Goal: Information Seeking & Learning: Compare options

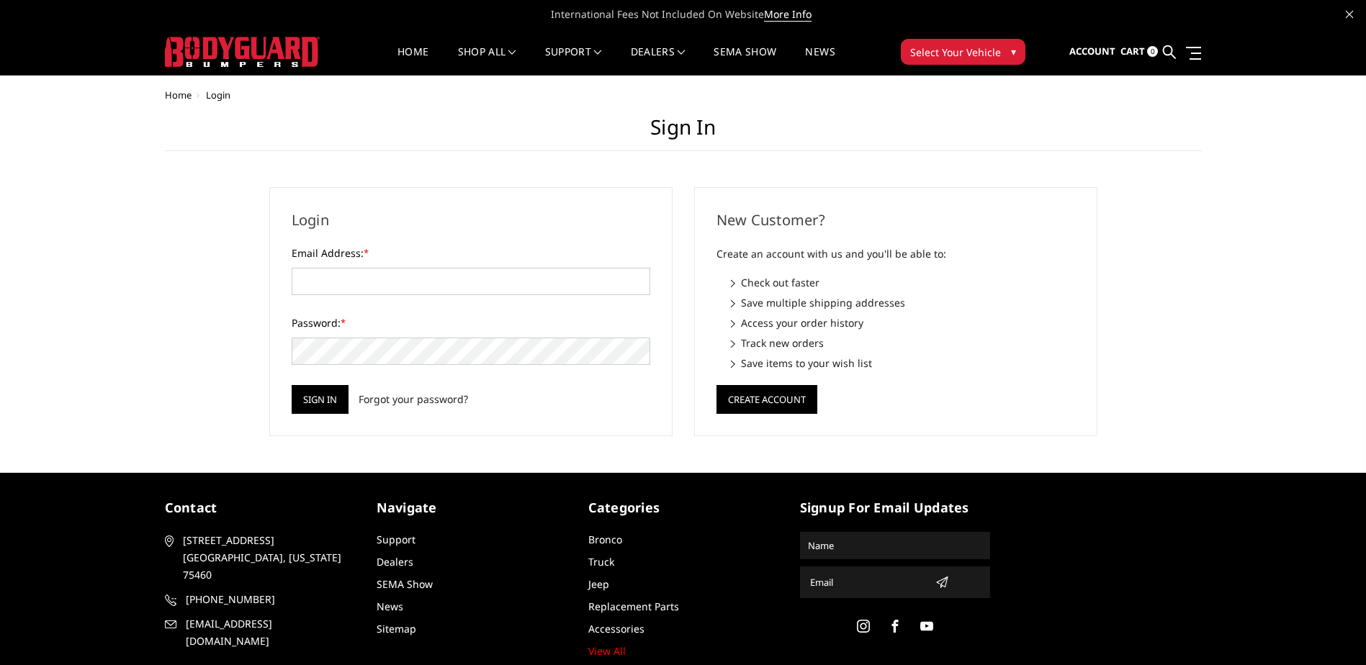
click at [966, 51] on span "Select Your Vehicle" at bounding box center [955, 52] width 91 height 15
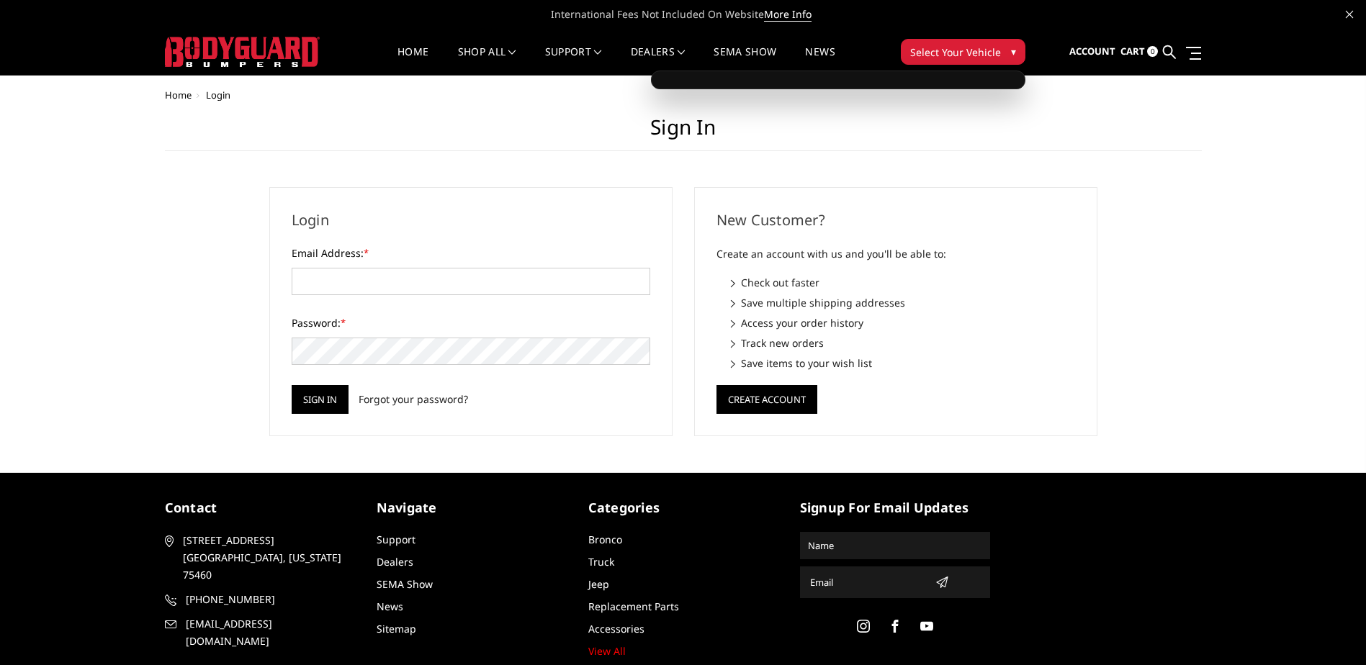
click at [968, 46] on span "Select Your Vehicle" at bounding box center [955, 52] width 91 height 15
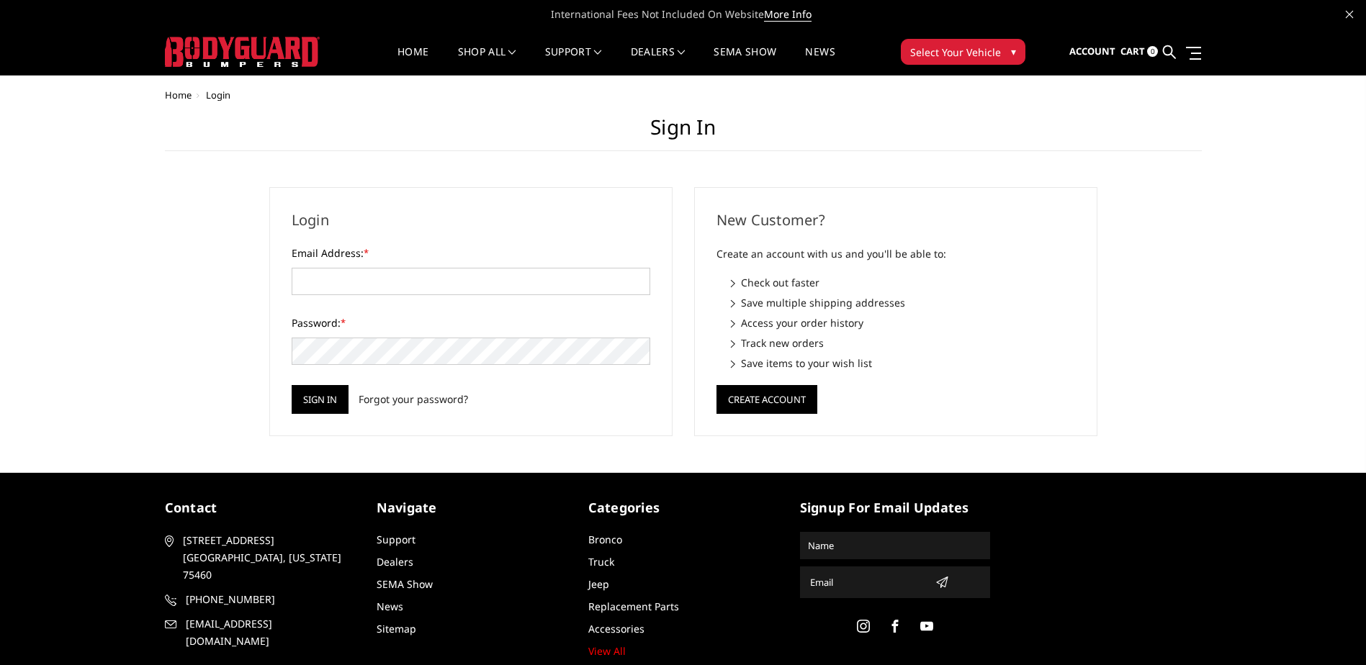
click at [968, 45] on span "Select Your Vehicle" at bounding box center [955, 52] width 91 height 15
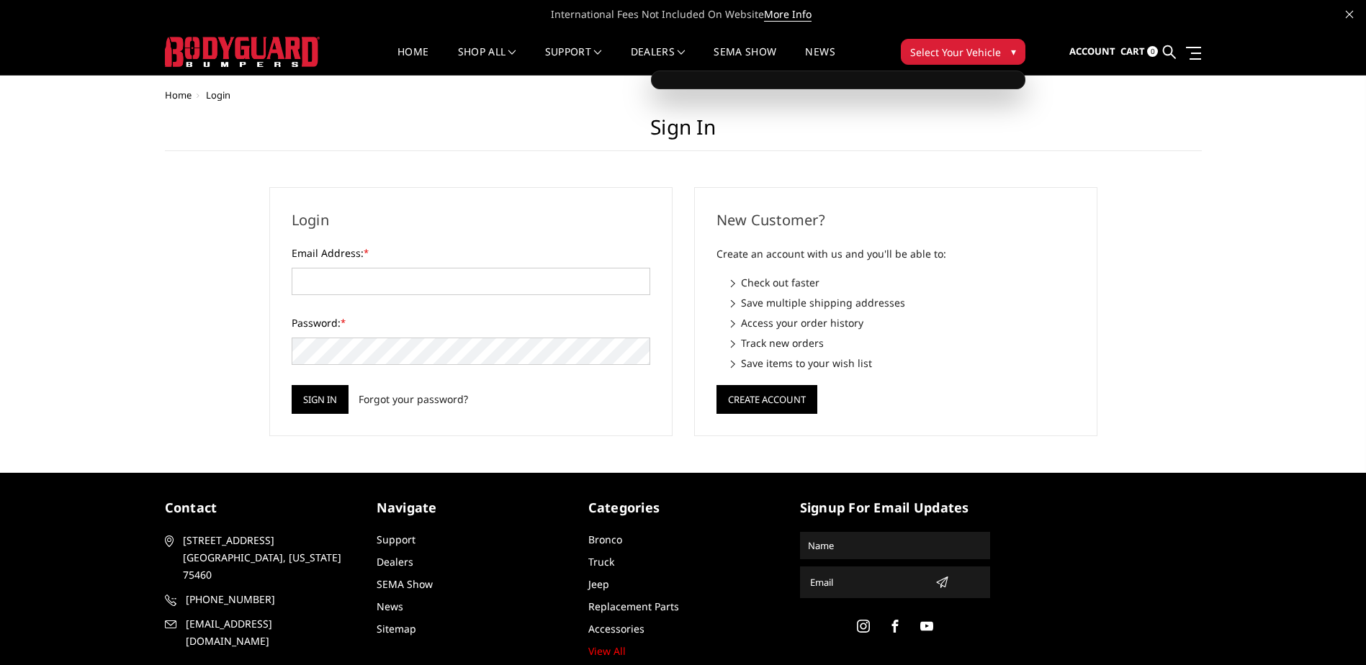
click at [968, 45] on span "Select Your Vehicle" at bounding box center [955, 52] width 91 height 15
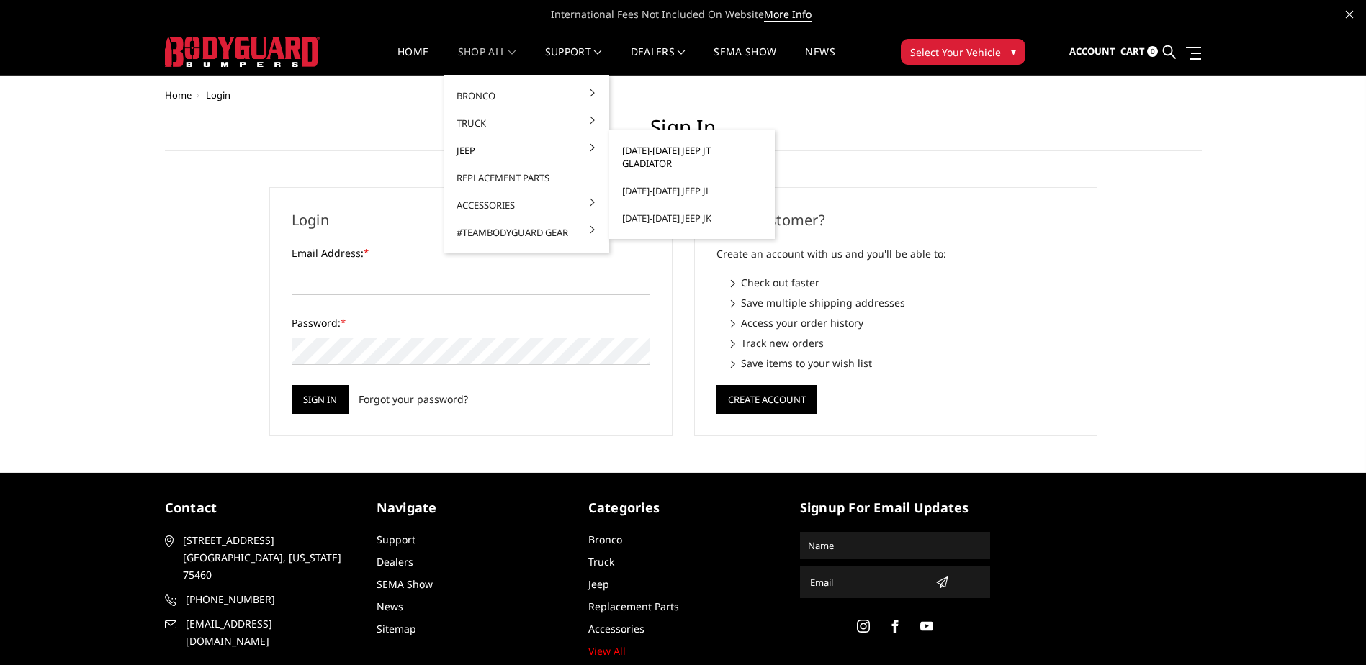
click at [625, 146] on link "[DATE]-[DATE] Jeep JT Gladiator" at bounding box center [692, 157] width 154 height 40
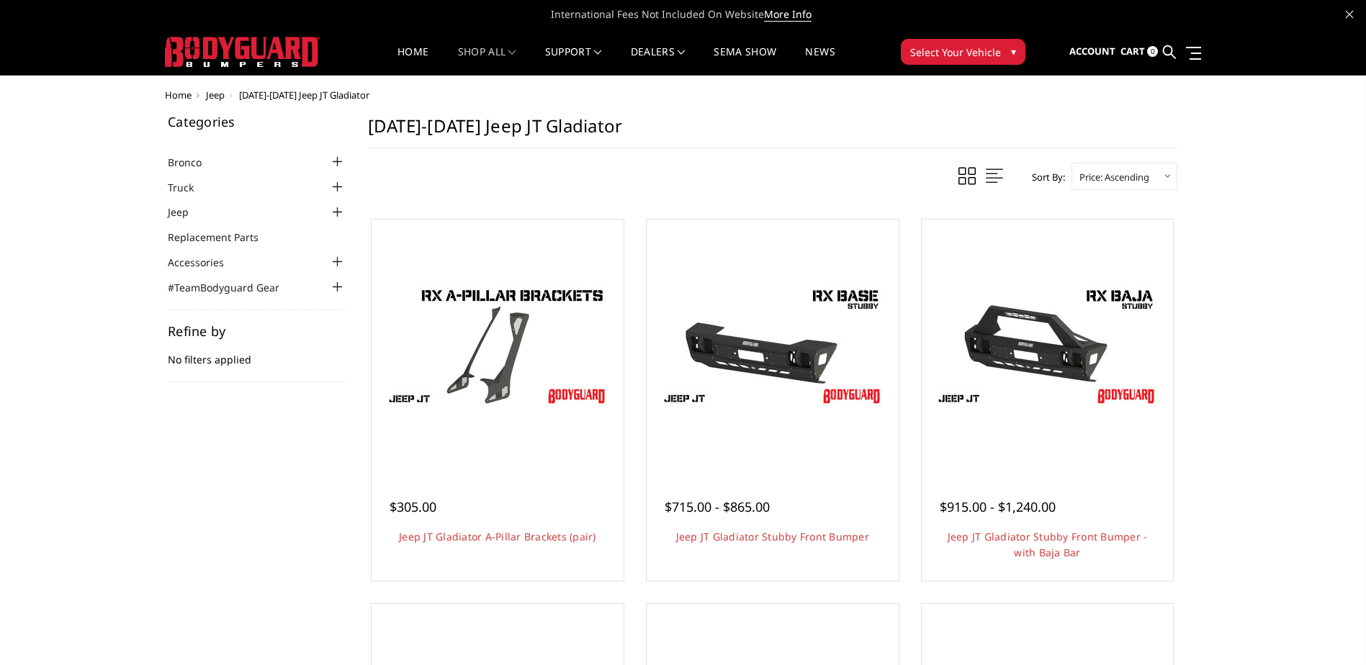
click at [980, 46] on span "Select Your Vehicle" at bounding box center [955, 52] width 91 height 15
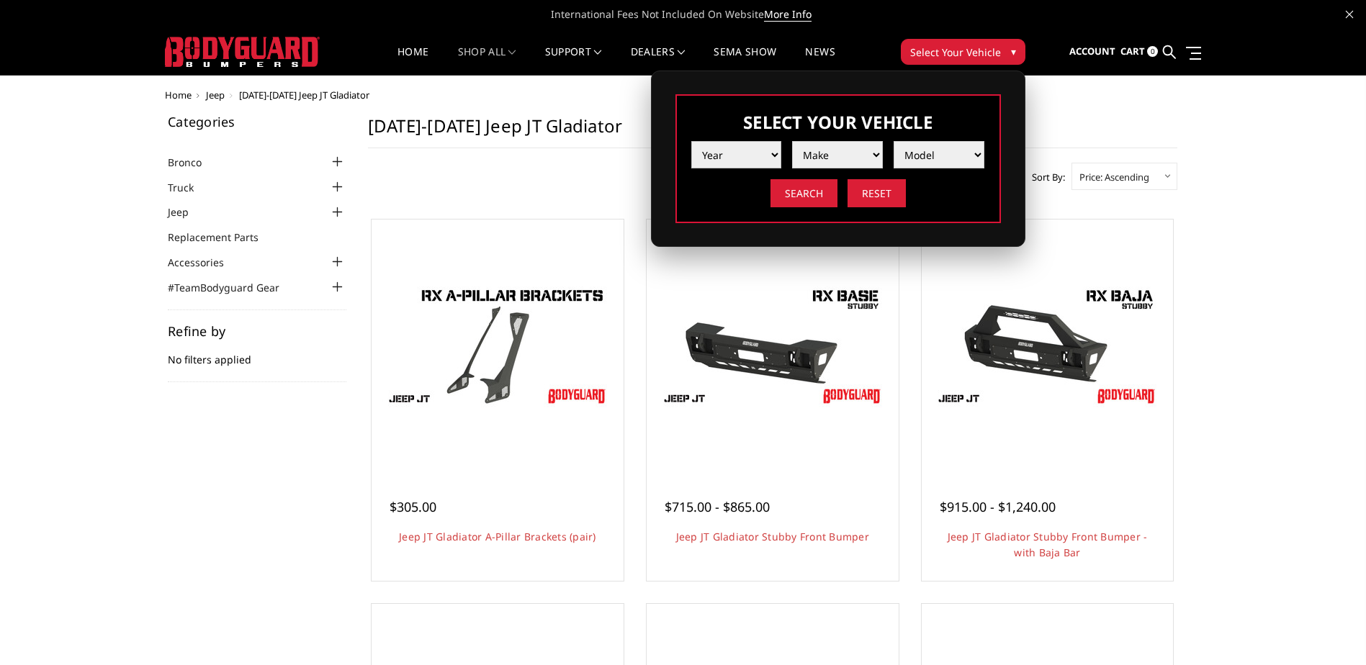
click at [737, 147] on select "Year 2025 2024 2023 2022 2021 2020 2019 2018 2017 2016 2015 2014 2013 2012 2011…" at bounding box center [736, 154] width 91 height 27
select select "yr_2025"
click at [691, 141] on select "Year 2025 2024 2023 2022 2021 2020 2019 2018 2017 2016 2015 2014 2013 2012 2011…" at bounding box center [736, 154] width 91 height 27
click at [837, 158] on select "Make Chevrolet Ford GMC Ram Toyota" at bounding box center [837, 154] width 91 height 27
select select "mk_ram"
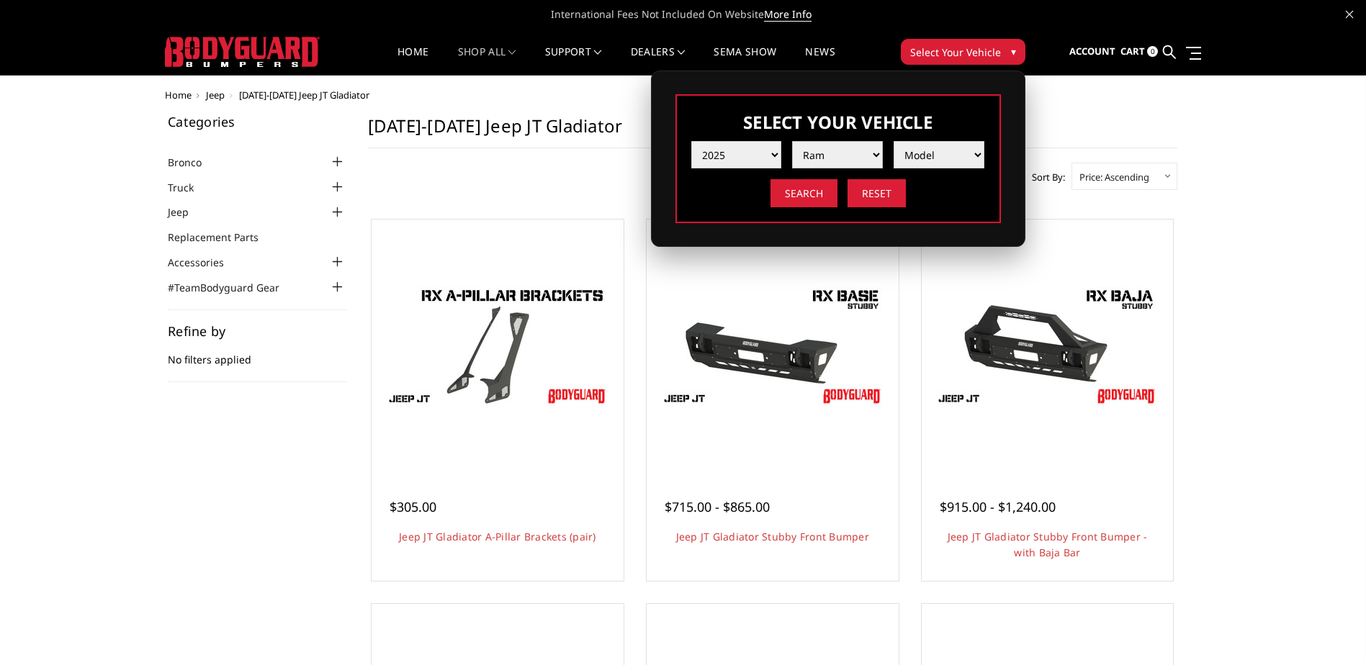
click at [792, 141] on select "Make Chevrolet Ford GMC Ram Toyota" at bounding box center [837, 154] width 91 height 27
click at [938, 145] on select "Model 1500 6-Lug 1500 Rebel 2500 / 3500 4500 / 5500 RHO" at bounding box center [939, 154] width 91 height 27
select select "md_2500-3500"
click at [894, 141] on select "Model 1500 6-Lug 1500 Rebel 2500 / 3500 4500 / 5500 RHO" at bounding box center [939, 154] width 91 height 27
click at [810, 200] on input "Search" at bounding box center [803, 193] width 67 height 28
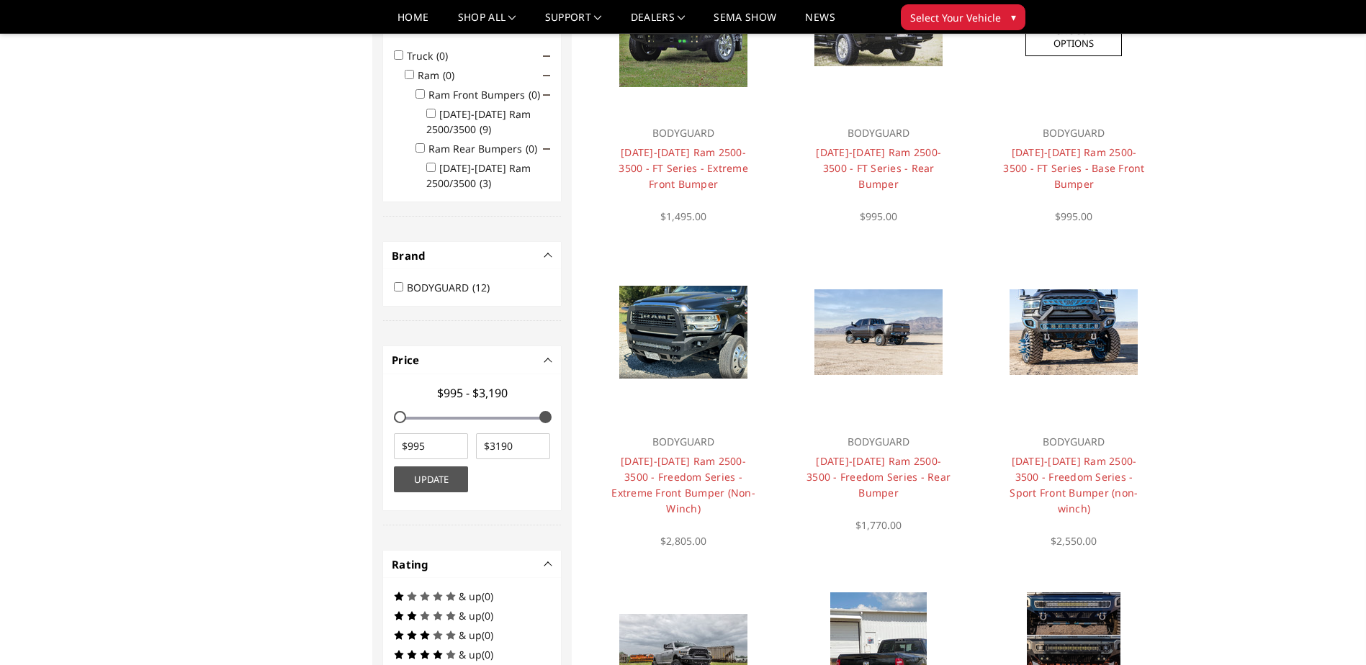
scroll to position [187, 0]
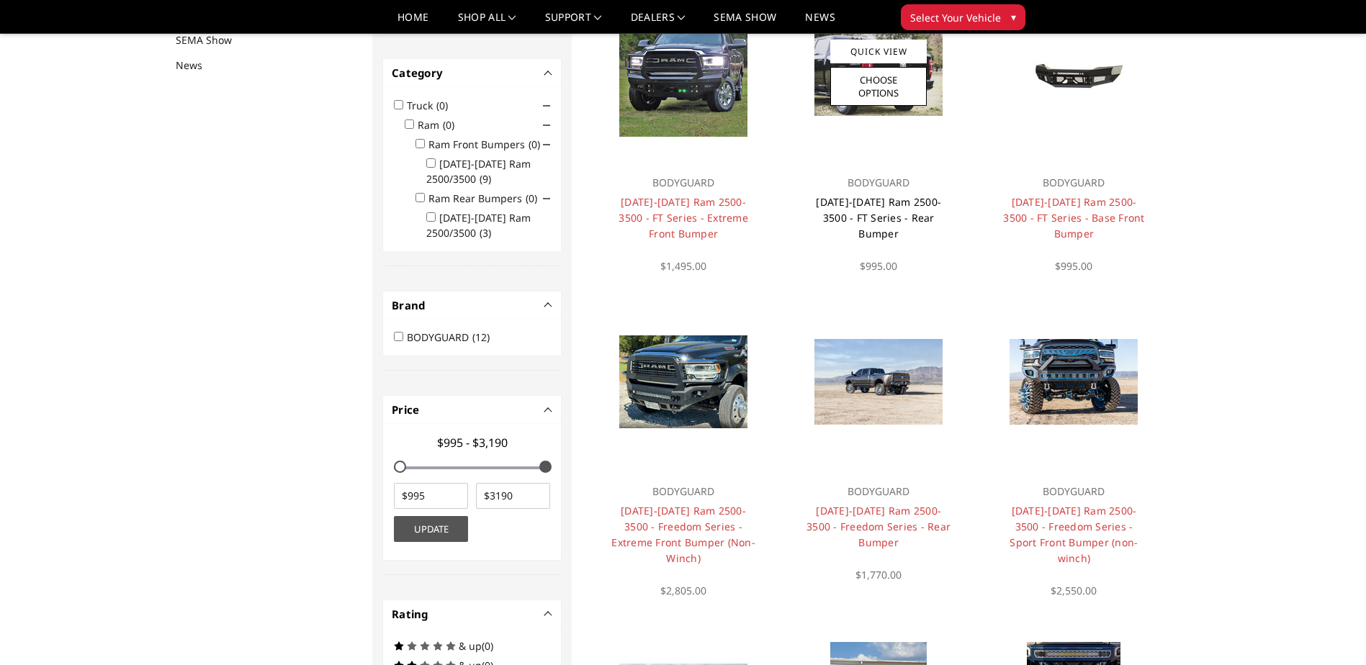
click at [888, 203] on link "[DATE]-[DATE] Ram 2500-3500 - FT Series - Rear Bumper" at bounding box center [878, 217] width 125 height 45
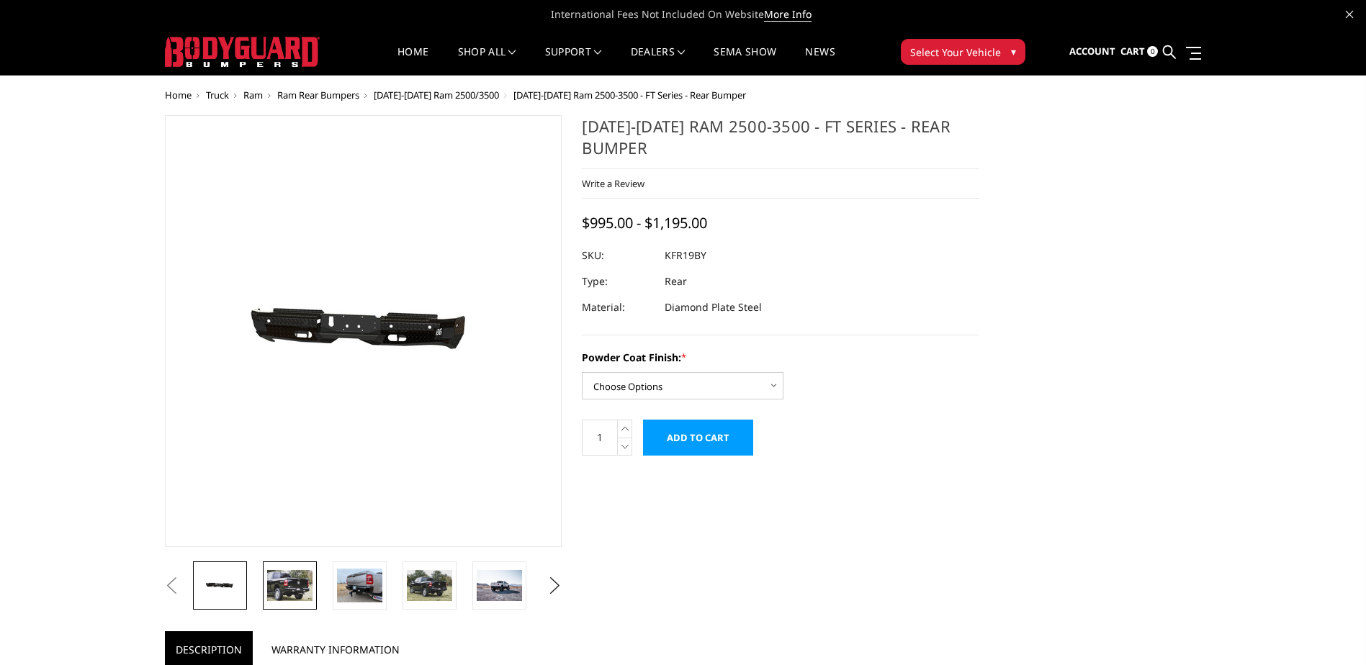
click at [295, 586] on img at bounding box center [289, 585] width 45 height 30
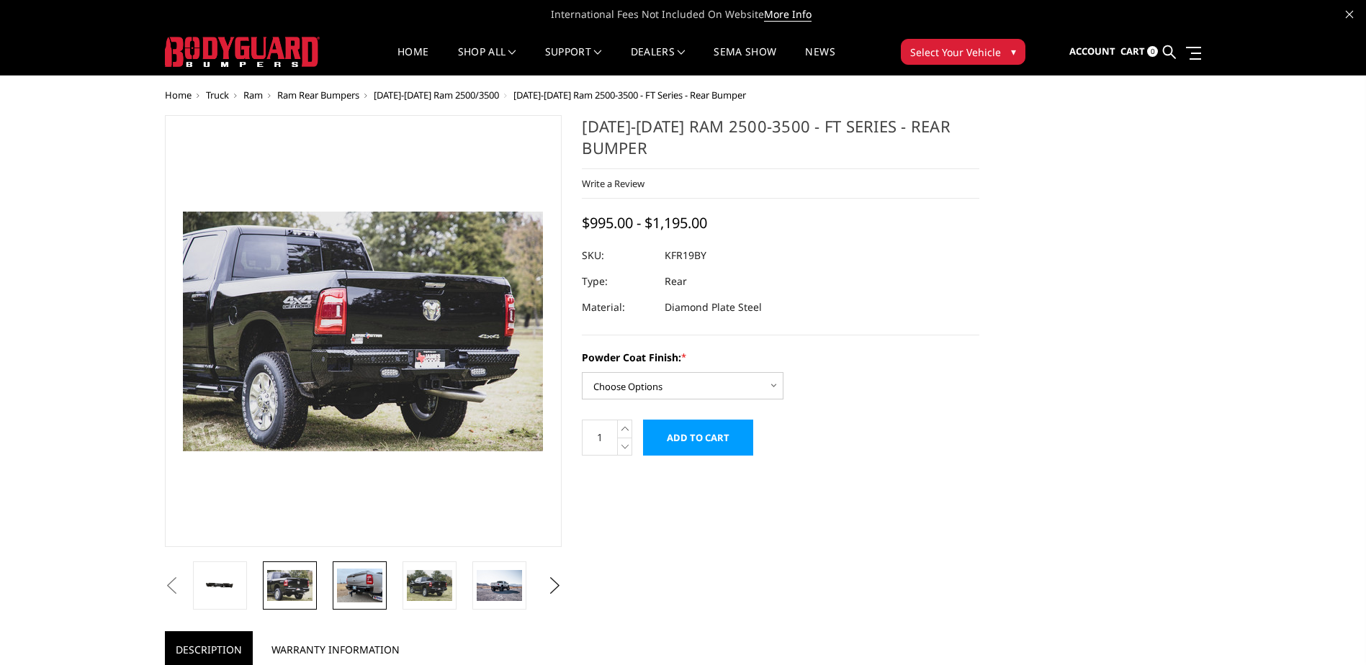
click at [355, 584] on img at bounding box center [359, 586] width 45 height 34
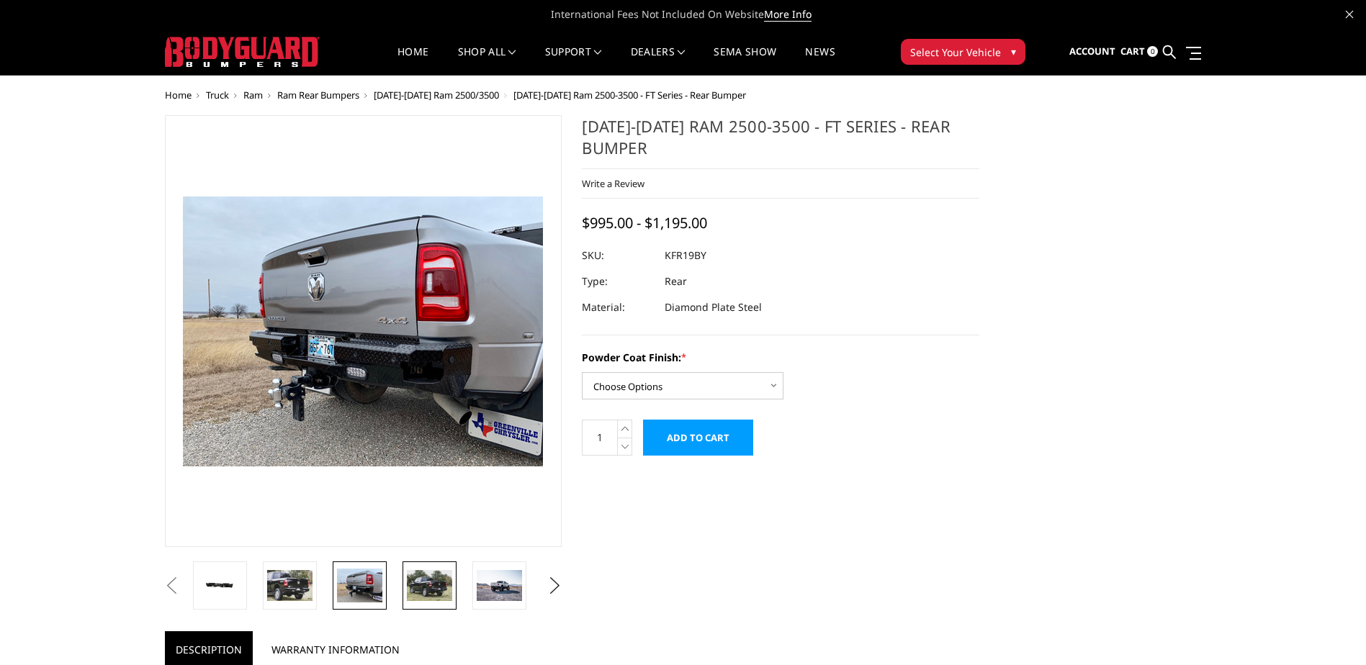
click at [409, 583] on img at bounding box center [429, 585] width 45 height 30
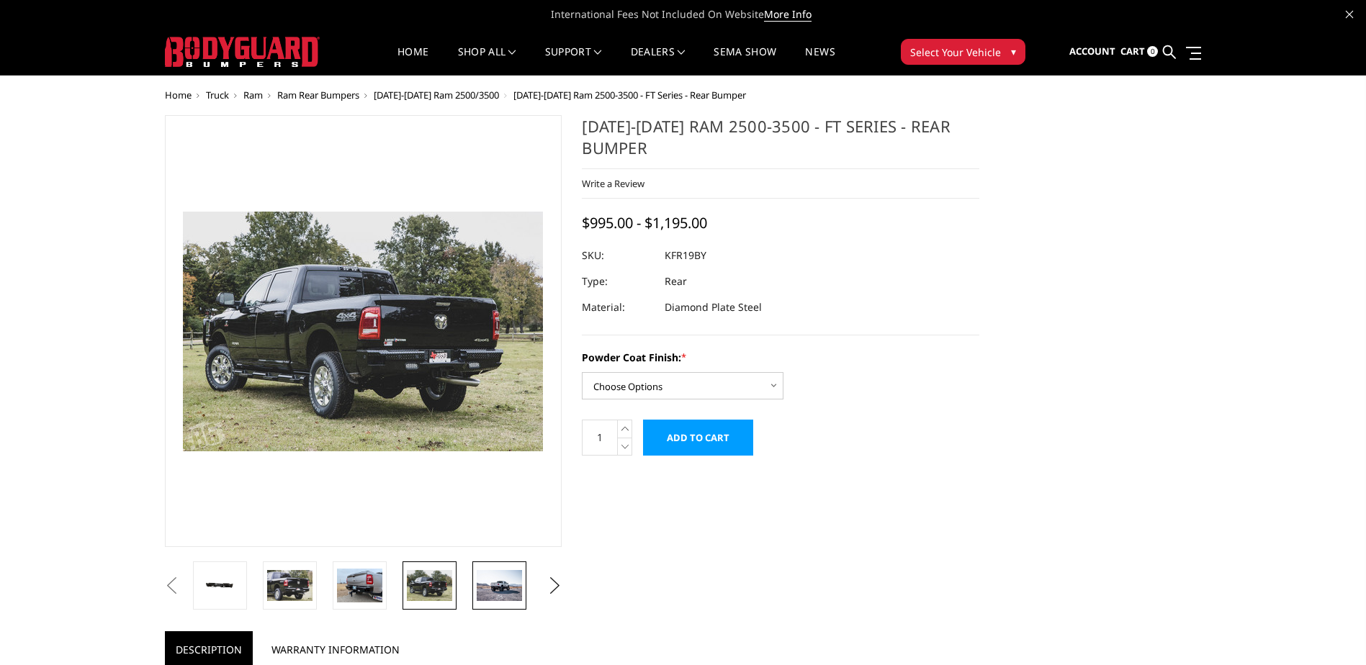
click at [495, 585] on img at bounding box center [499, 585] width 45 height 30
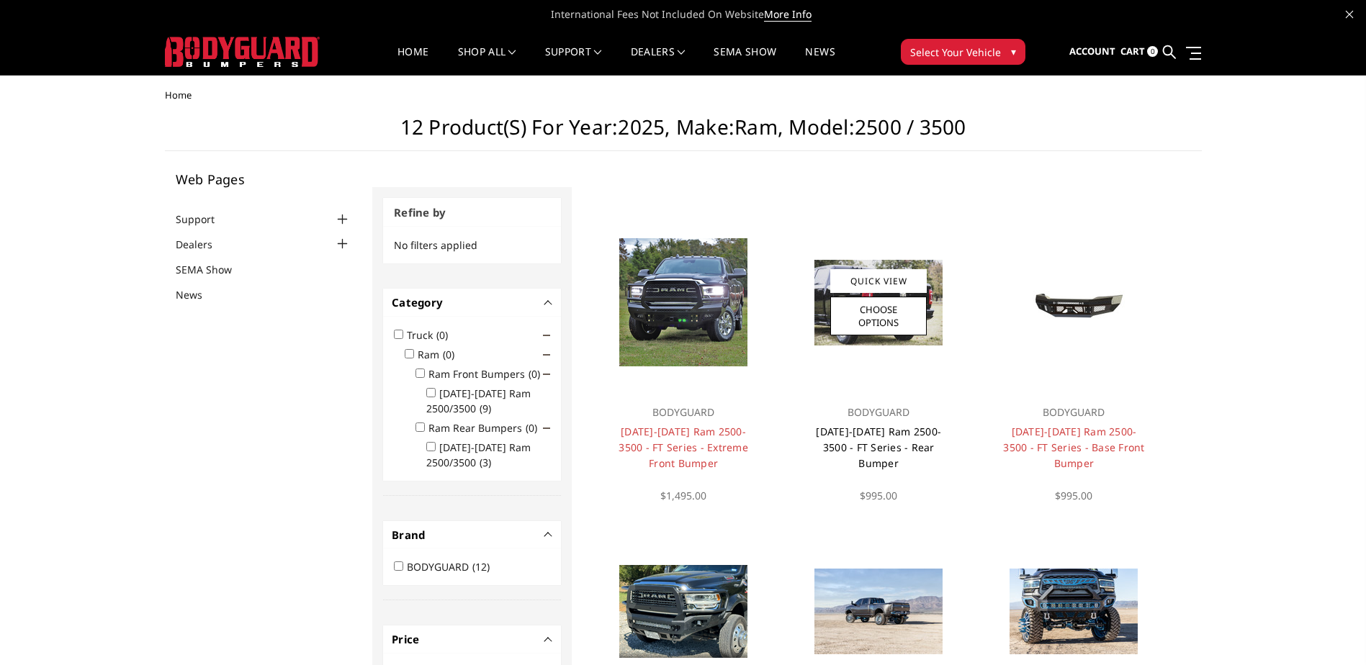
click at [881, 442] on link "[DATE]-[DATE] Ram 2500-3500 - FT Series - Rear Bumper" at bounding box center [878, 447] width 125 height 45
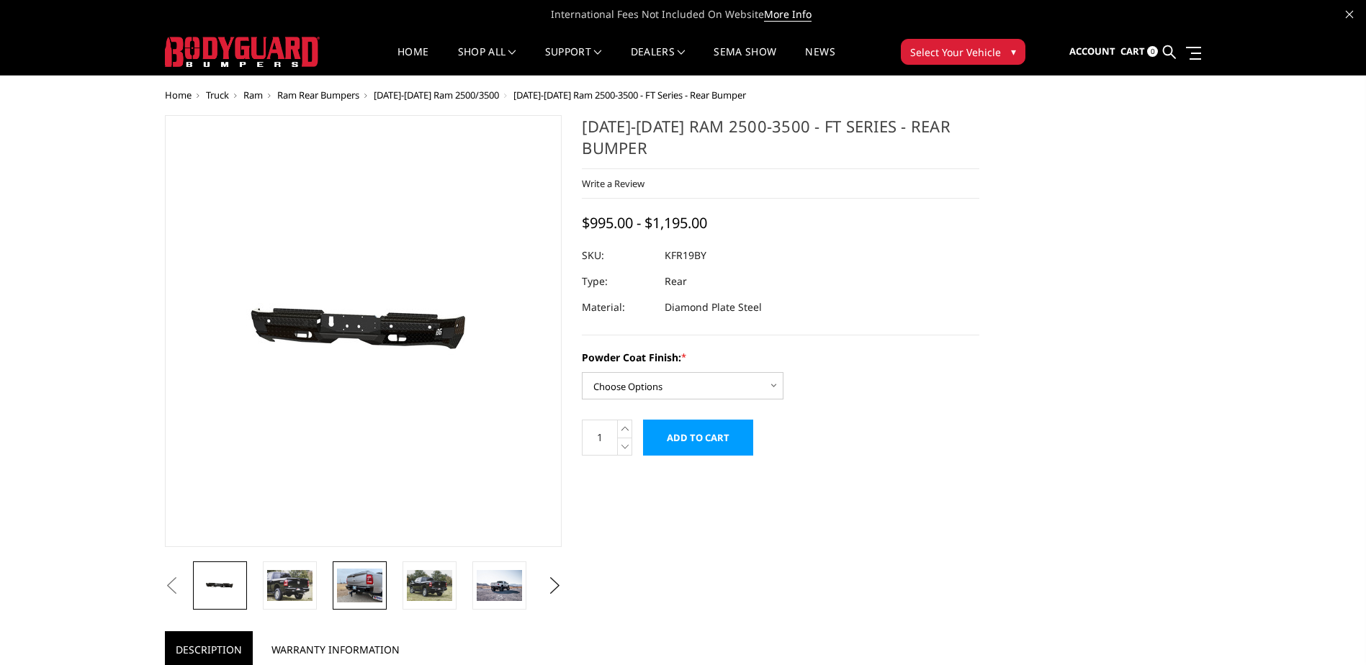
click at [359, 599] on img at bounding box center [359, 586] width 45 height 34
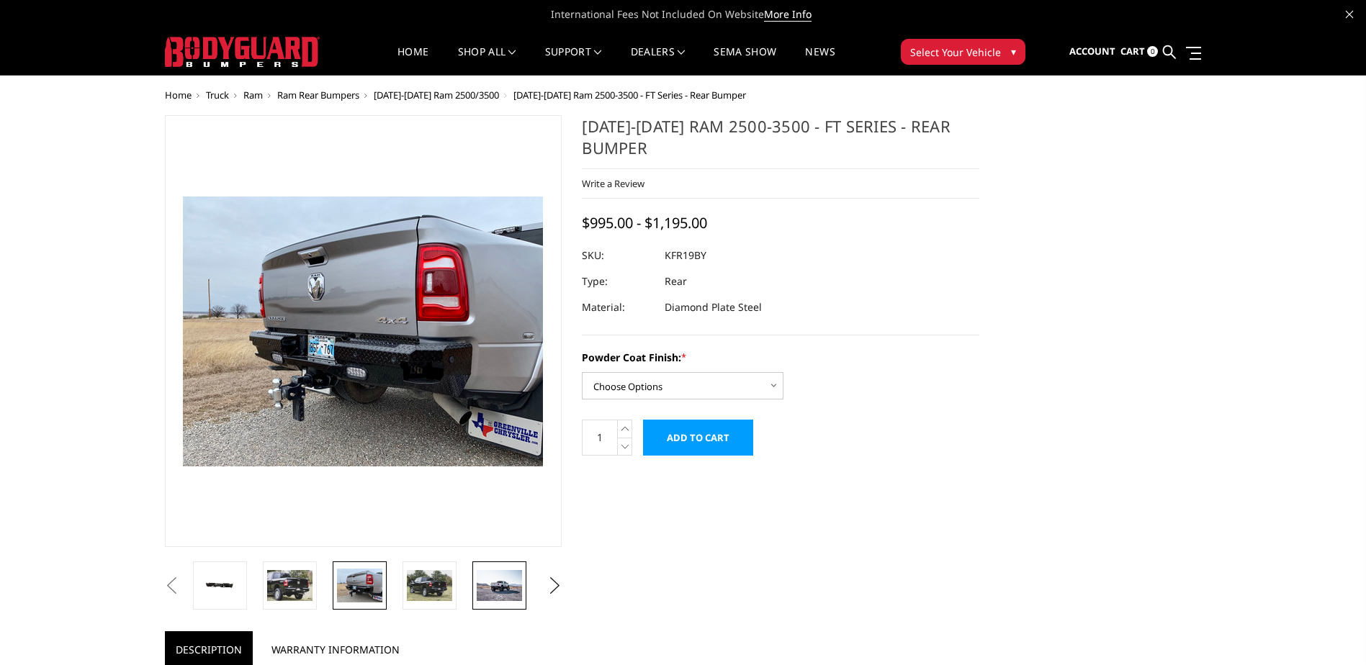
click at [498, 576] on img at bounding box center [499, 585] width 45 height 30
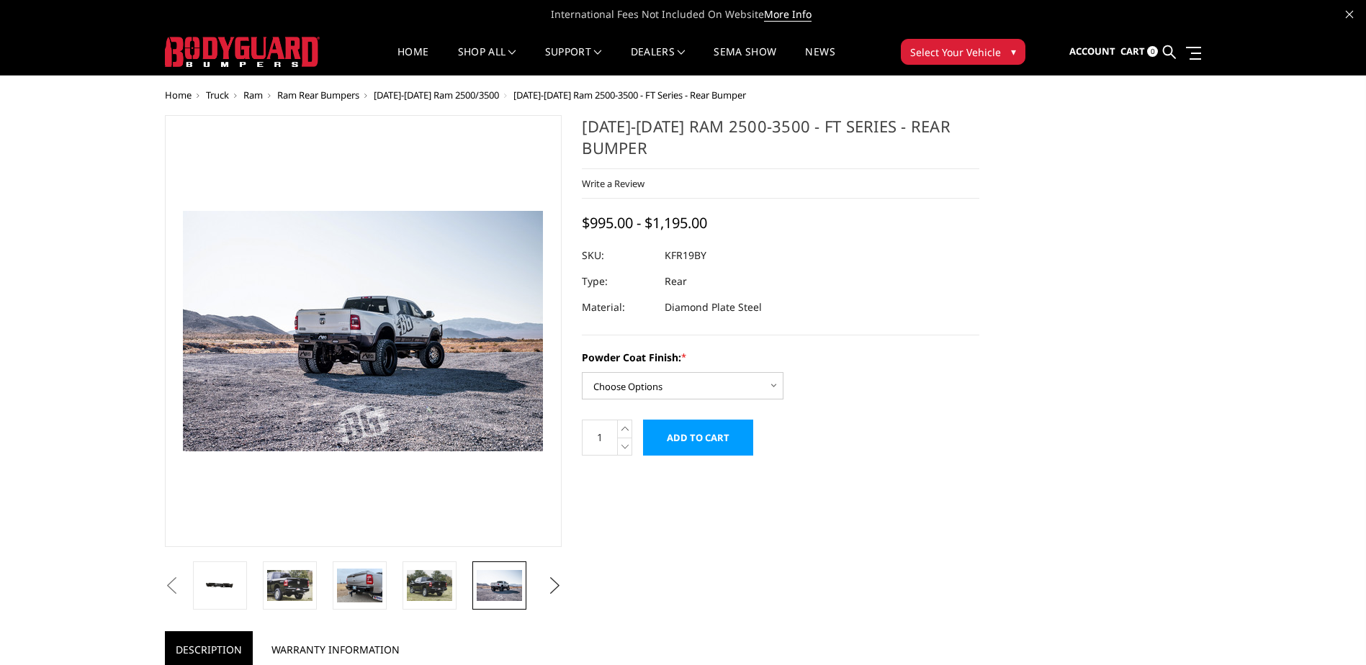
click at [557, 581] on button "Next" at bounding box center [555, 586] width 22 height 22
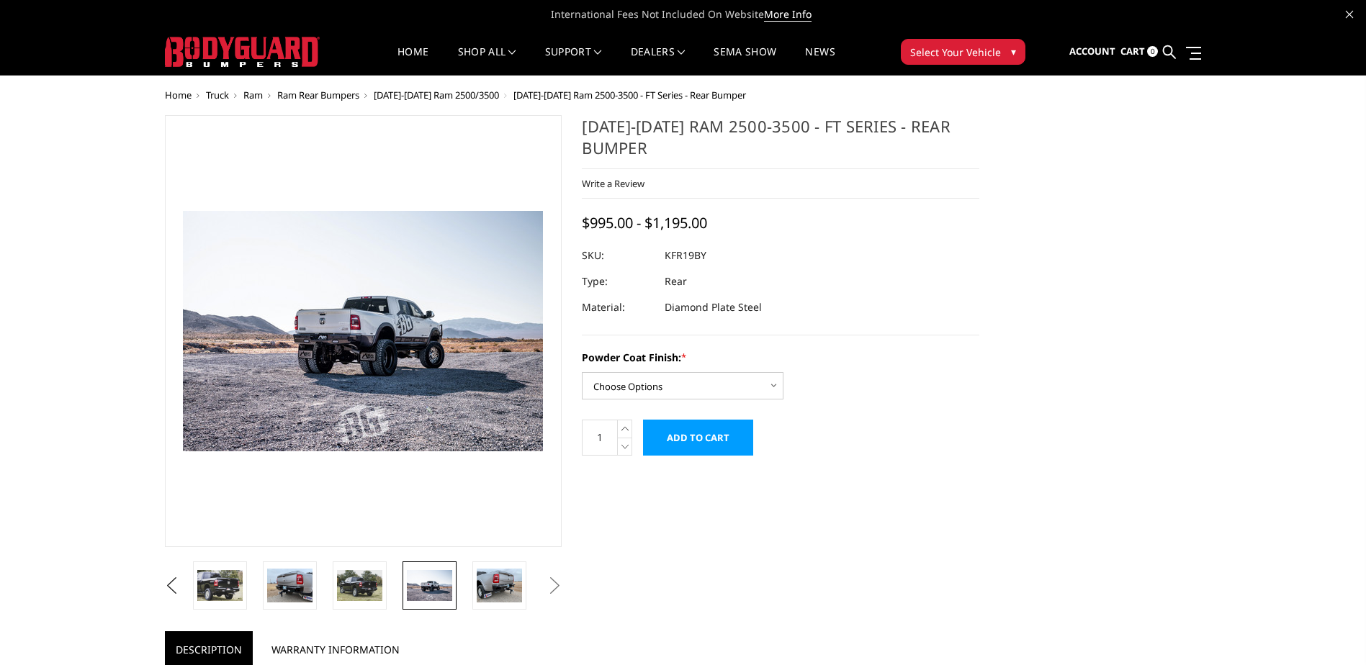
click at [557, 581] on button "Next" at bounding box center [555, 586] width 22 height 22
click at [501, 601] on img at bounding box center [499, 586] width 45 height 34
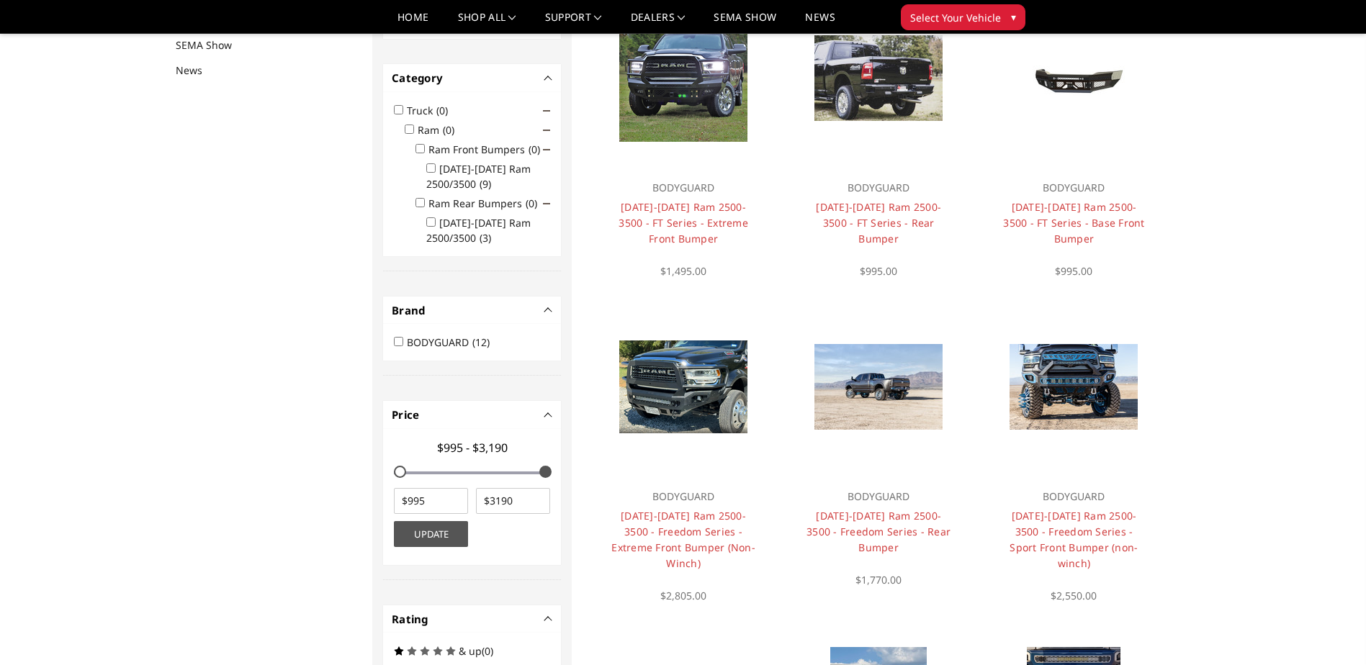
scroll to position [187, 0]
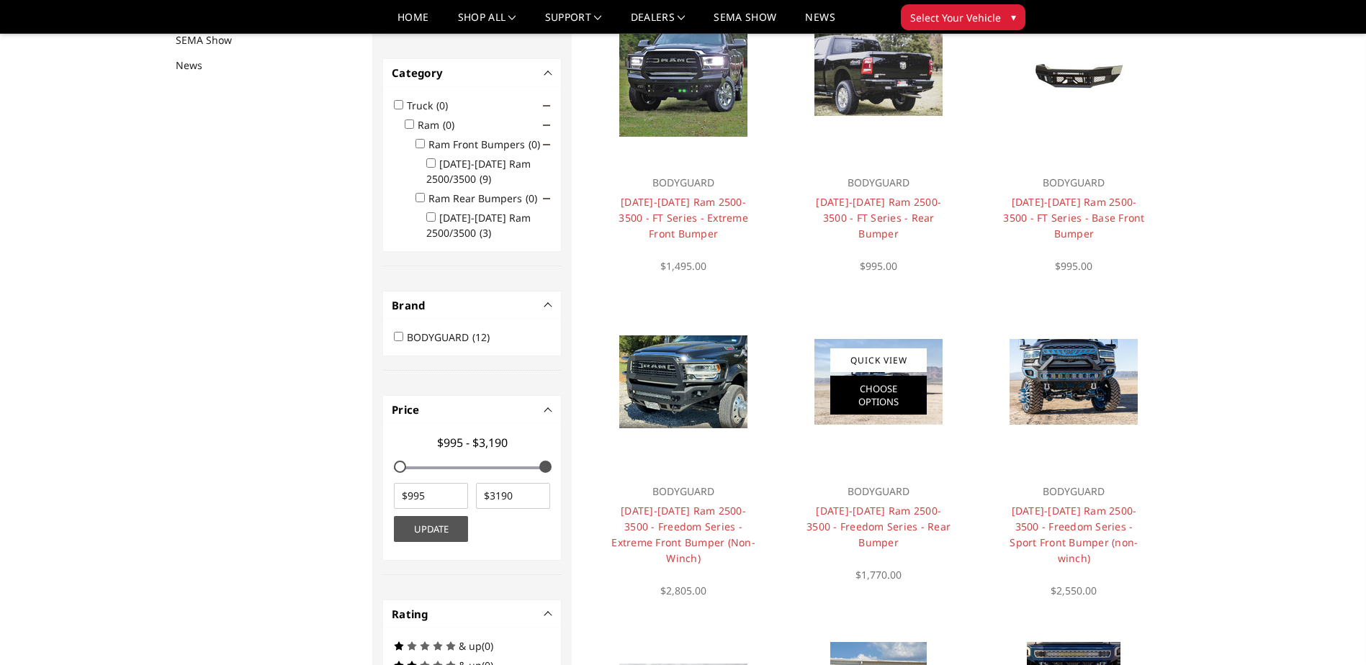
click at [884, 401] on link "Choose Options" at bounding box center [878, 395] width 96 height 39
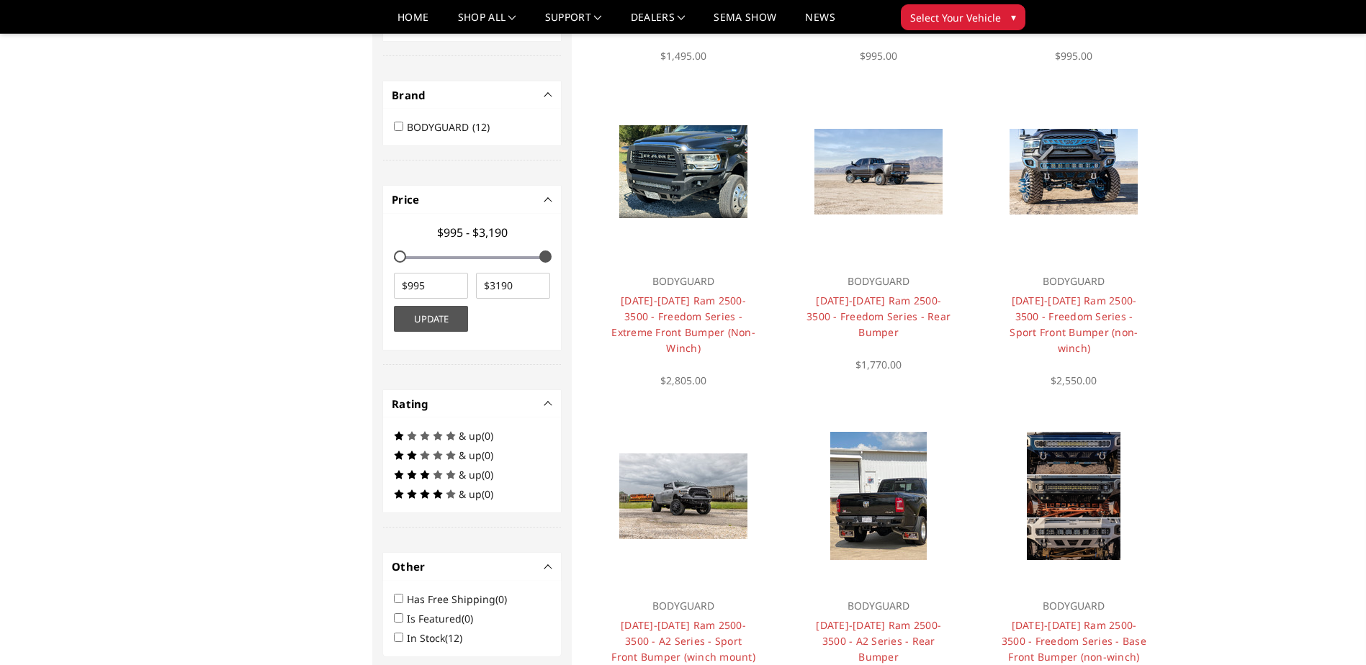
scroll to position [403, 0]
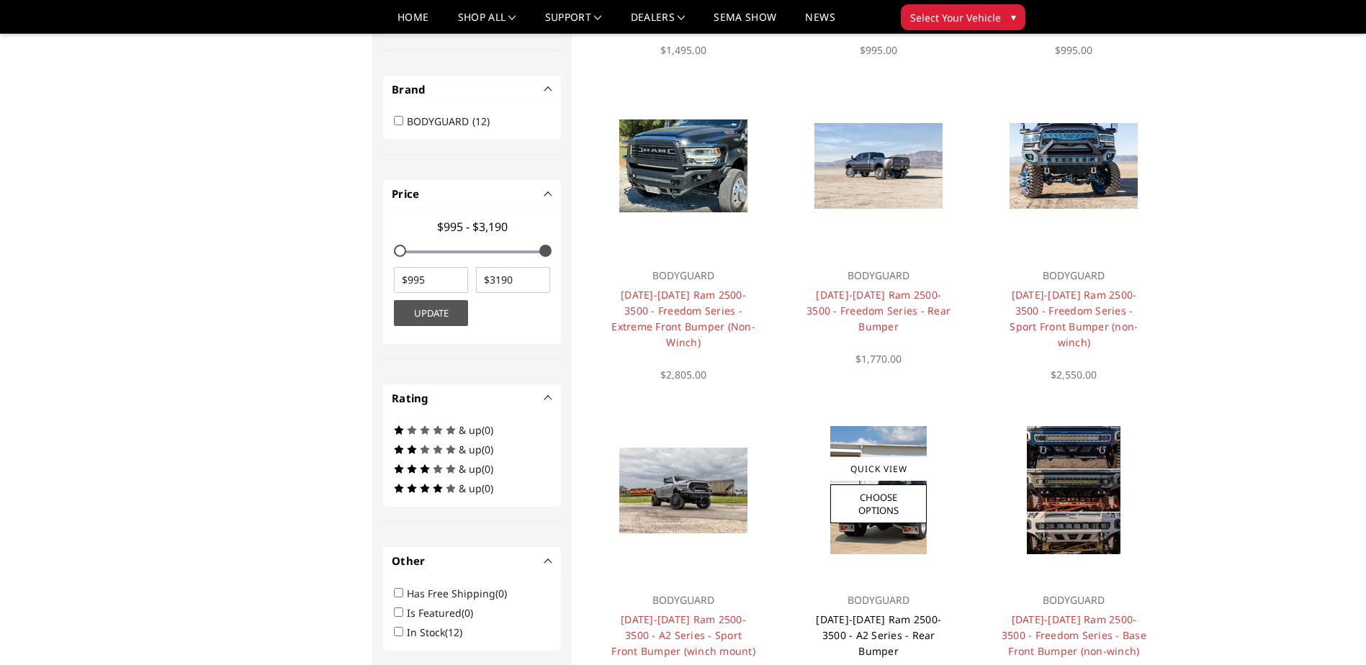
click at [874, 613] on link "[DATE]-[DATE] Ram 2500-3500 - A2 Series - Rear Bumper" at bounding box center [878, 635] width 125 height 45
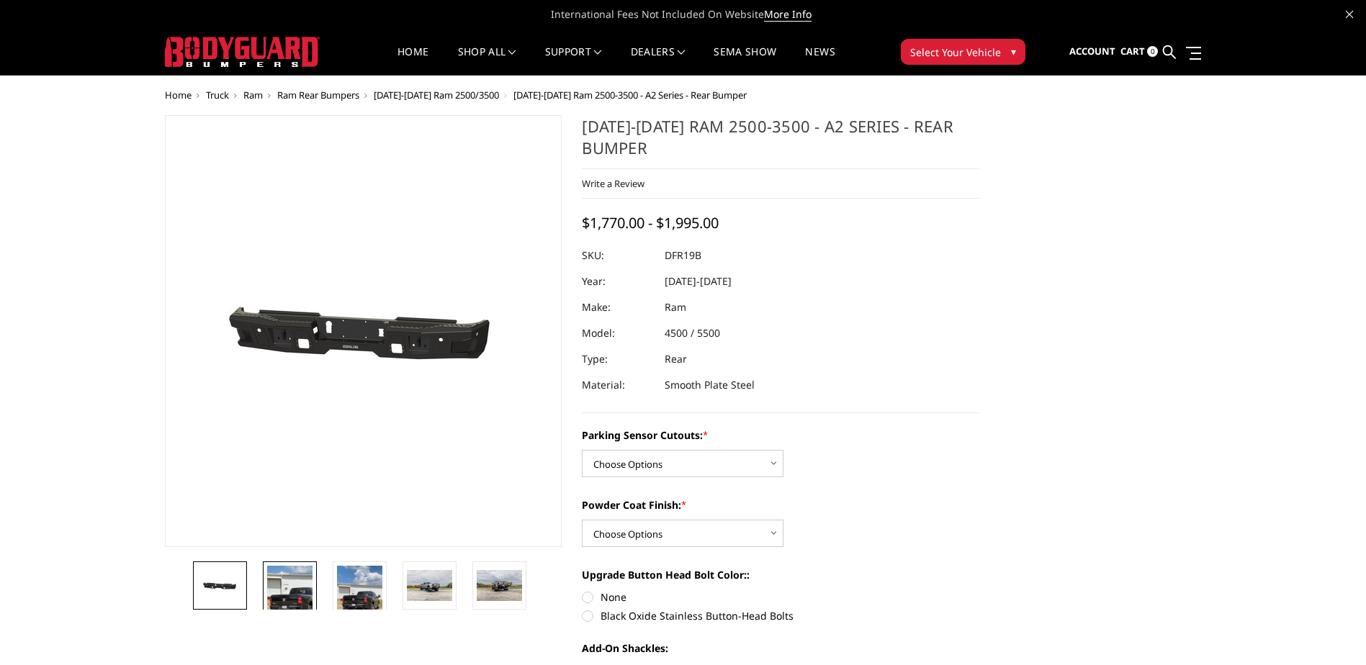
click at [302, 585] on img at bounding box center [289, 596] width 45 height 60
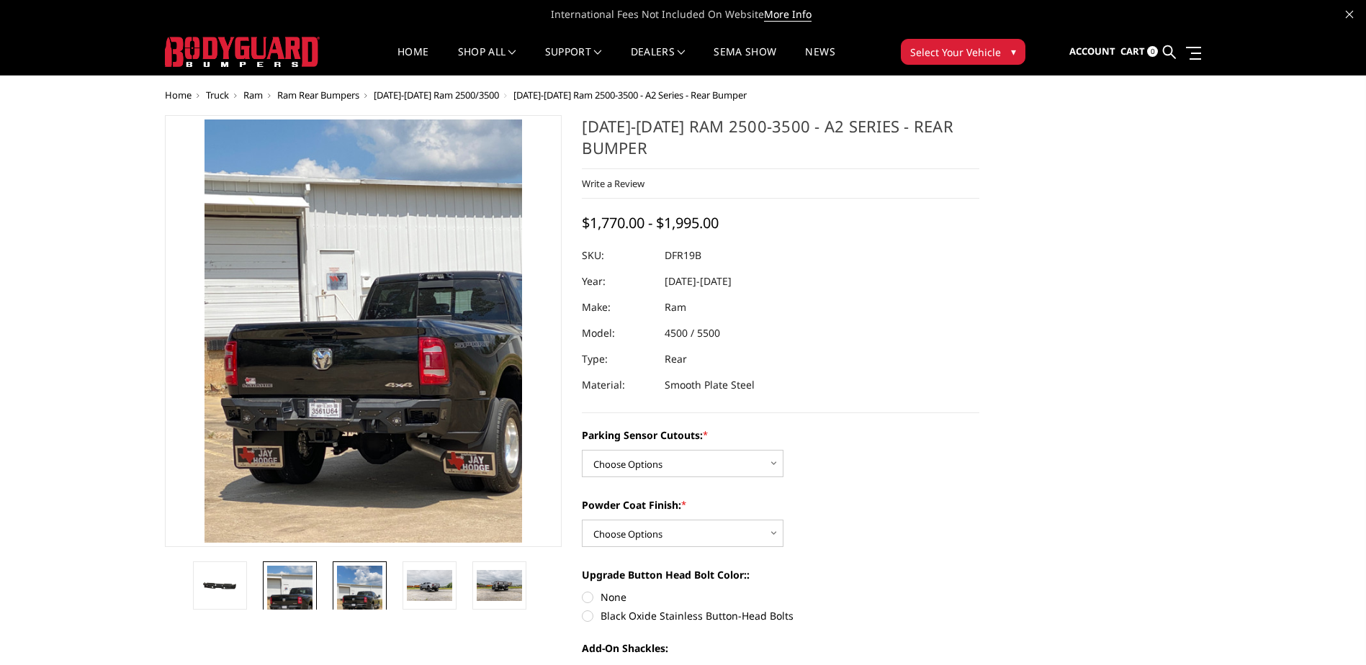
click at [361, 595] on img at bounding box center [359, 596] width 45 height 60
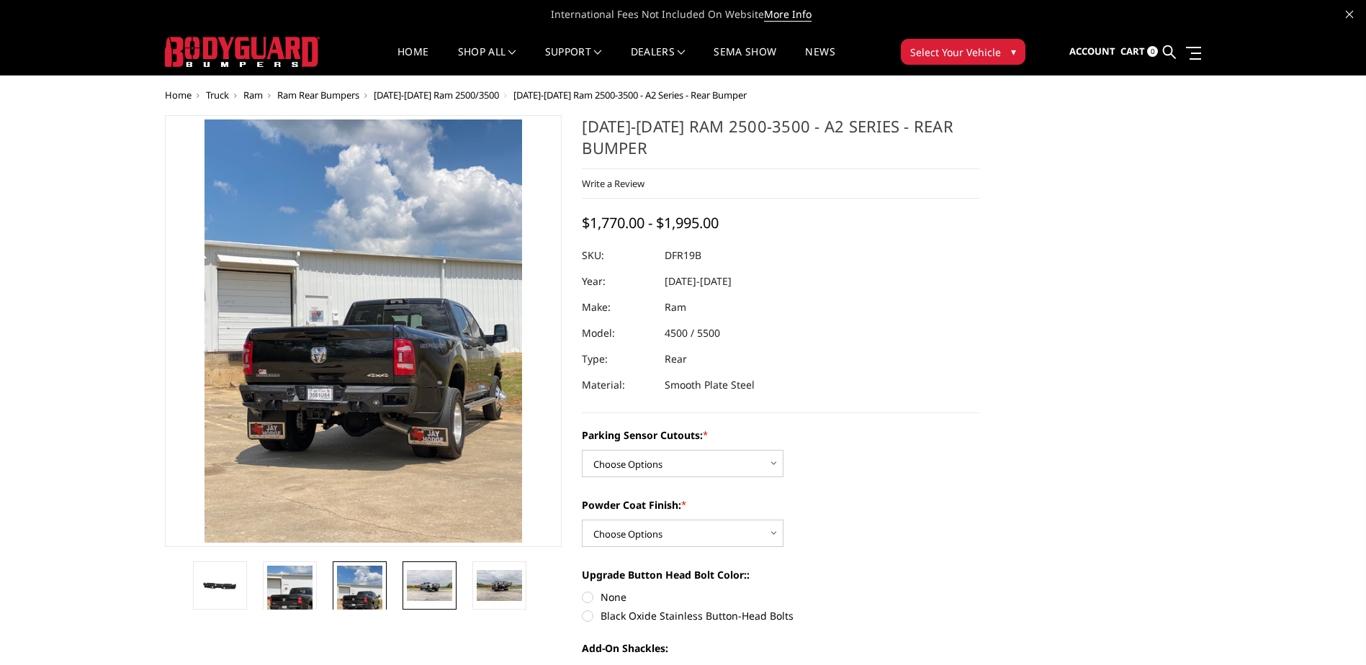
click at [421, 585] on img at bounding box center [429, 585] width 45 height 30
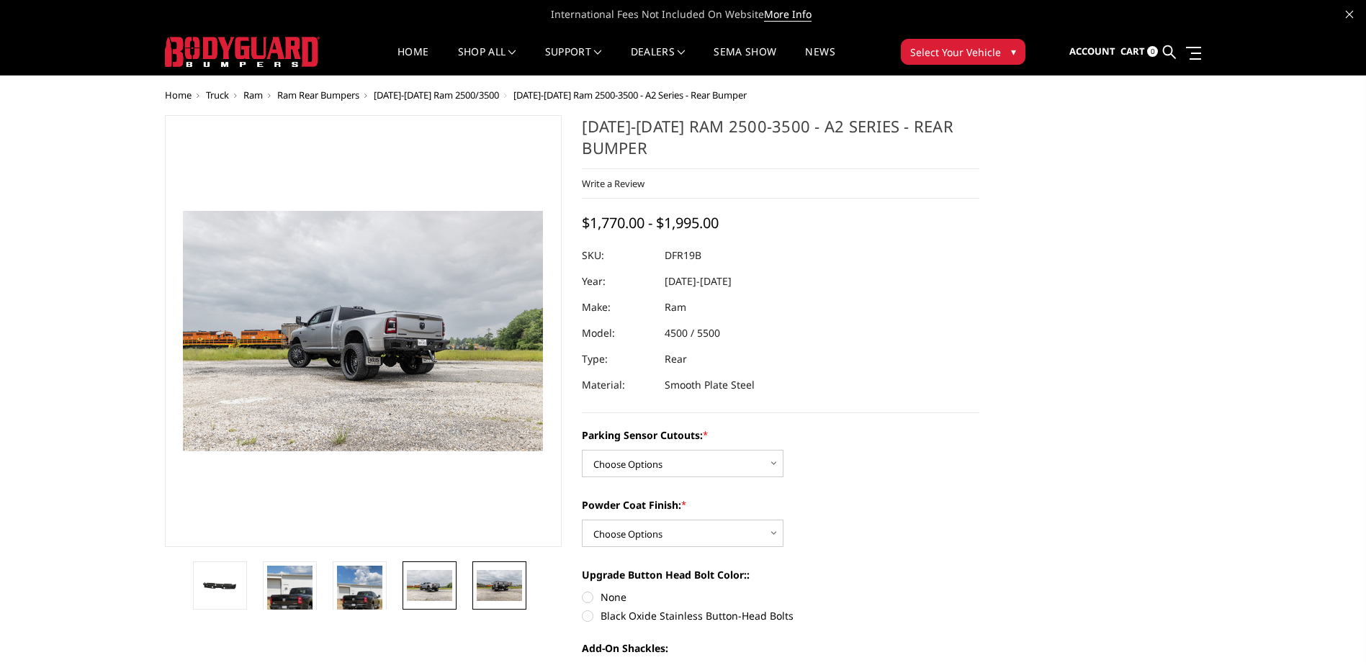
click at [514, 595] on img at bounding box center [499, 585] width 45 height 30
